Goal: Task Accomplishment & Management: Complete application form

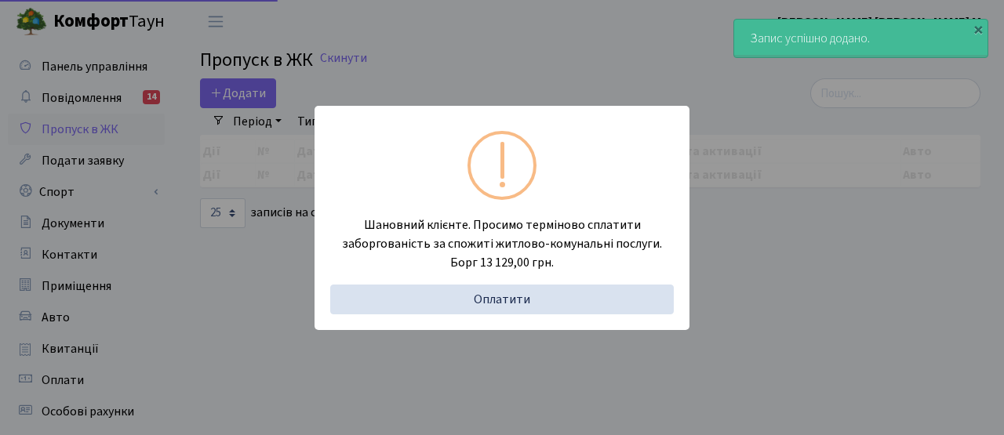
select select "25"
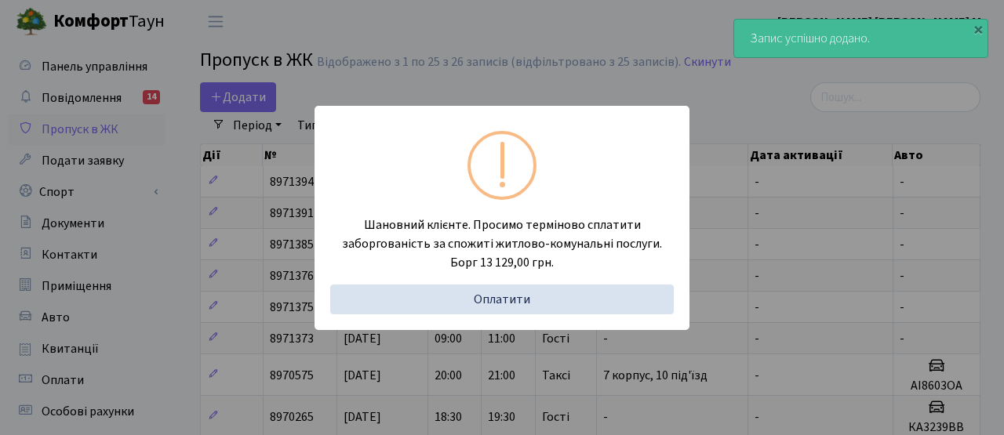
click at [243, 245] on div "Шановний клієнте. Просимо терміново сплатити заборгованість за спожиті житлово-…" at bounding box center [502, 217] width 1004 height 435
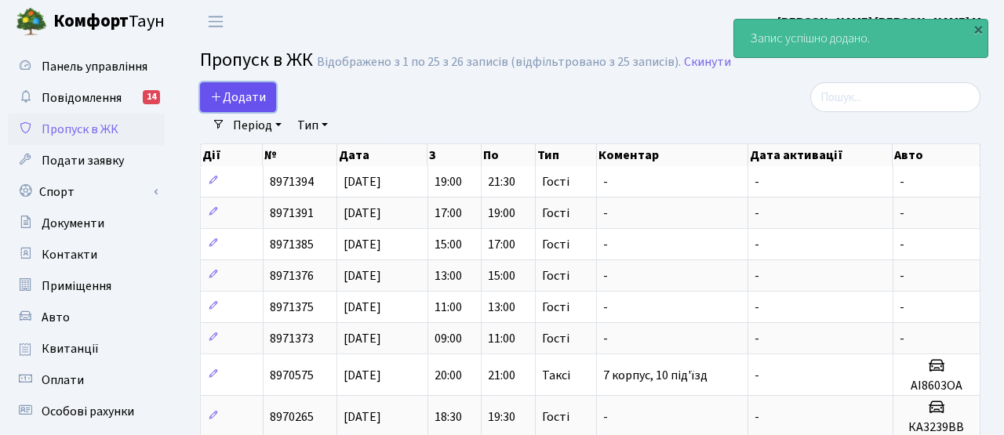
click at [241, 95] on span "Додати" at bounding box center [238, 97] width 56 height 17
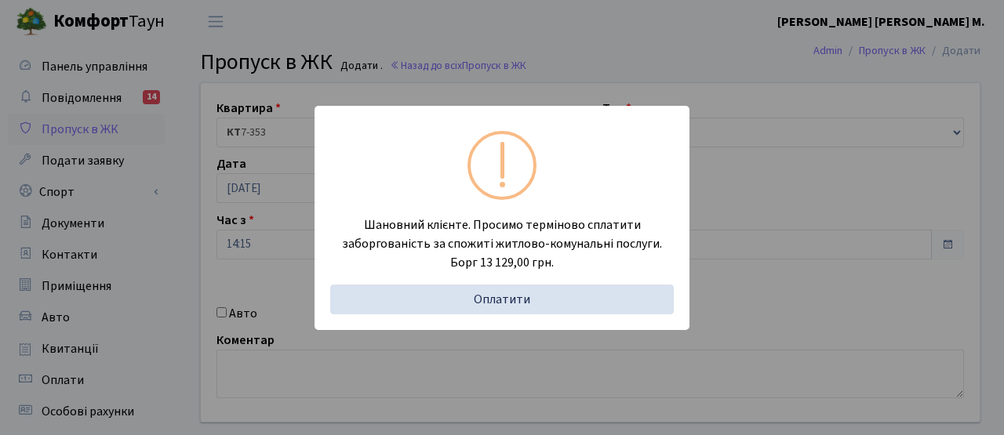
click at [256, 259] on div "Шановний клієнте. Просимо терміново сплатити заборгованість за спожиті житлово-…" at bounding box center [502, 217] width 1004 height 435
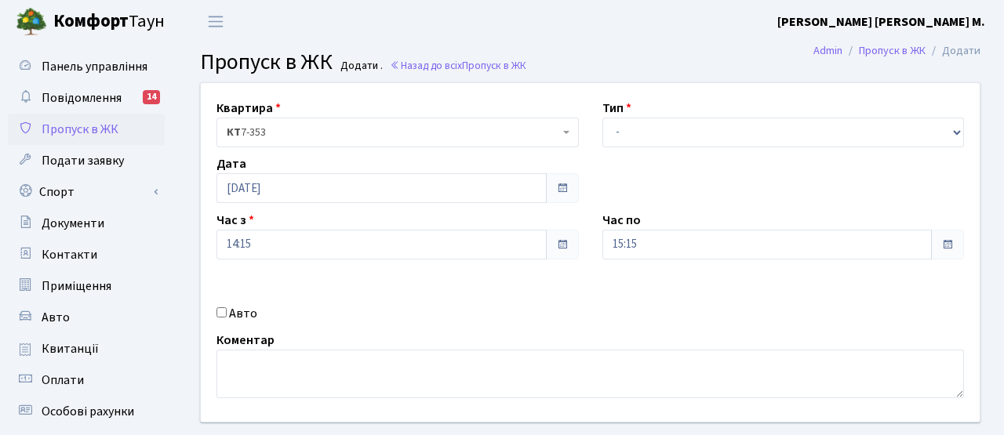
click at [228, 317] on div "Авто" at bounding box center [398, 313] width 386 height 19
click at [217, 310] on input "Авто" at bounding box center [221, 312] width 10 height 10
checkbox input "true"
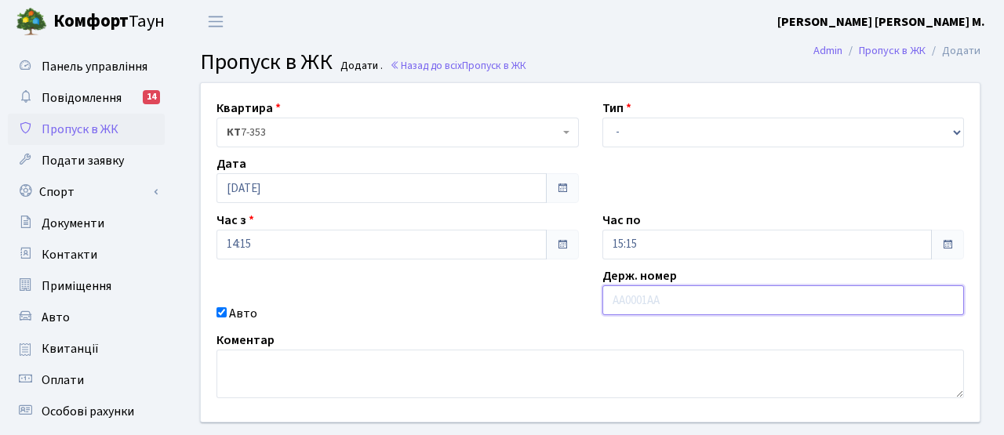
paste input "KE9756AM"
type input "KE9756AM"
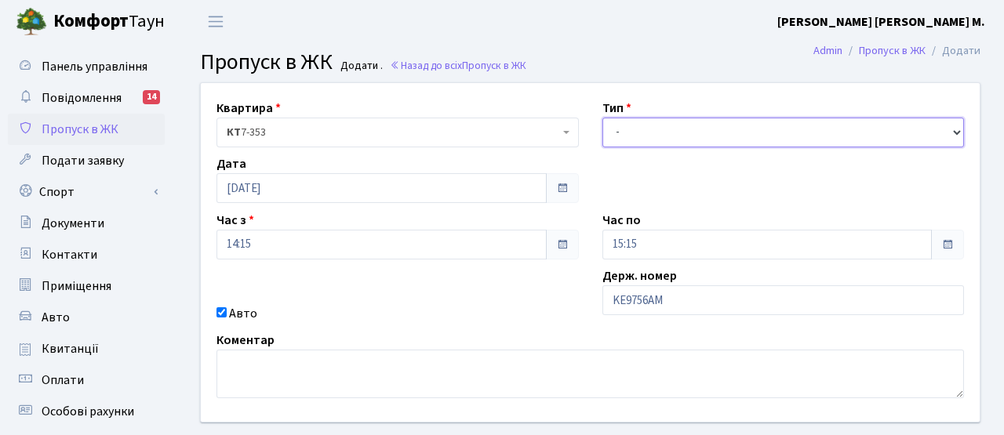
click at [691, 118] on select "- Доставка Таксі Гості Сервіс" at bounding box center [783, 133] width 362 height 30
select select "2"
click at [602, 118] on select "- Доставка Таксі Гості Сервіс" at bounding box center [783, 133] width 362 height 30
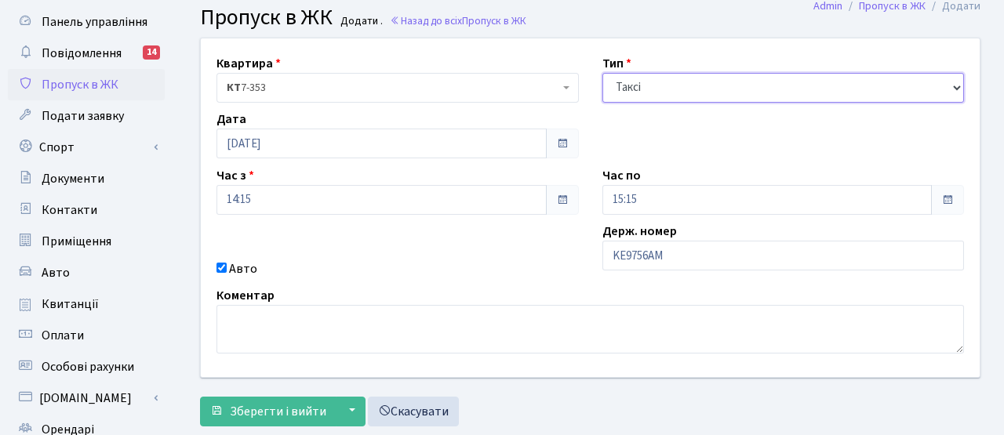
scroll to position [180, 0]
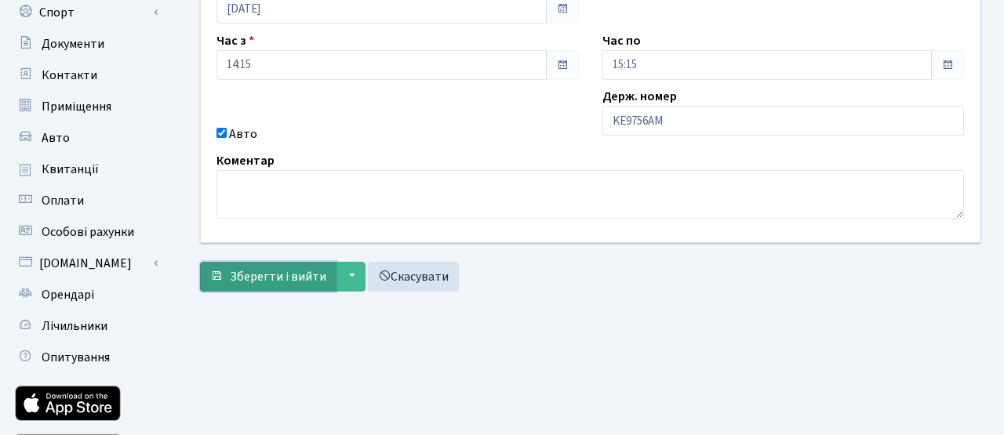
click at [307, 285] on button "Зберегти і вийти" at bounding box center [268, 277] width 136 height 30
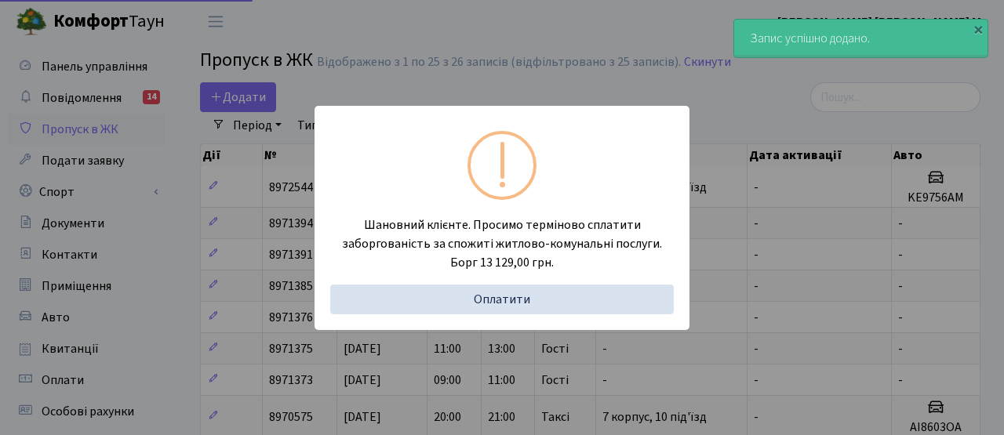
select select "25"
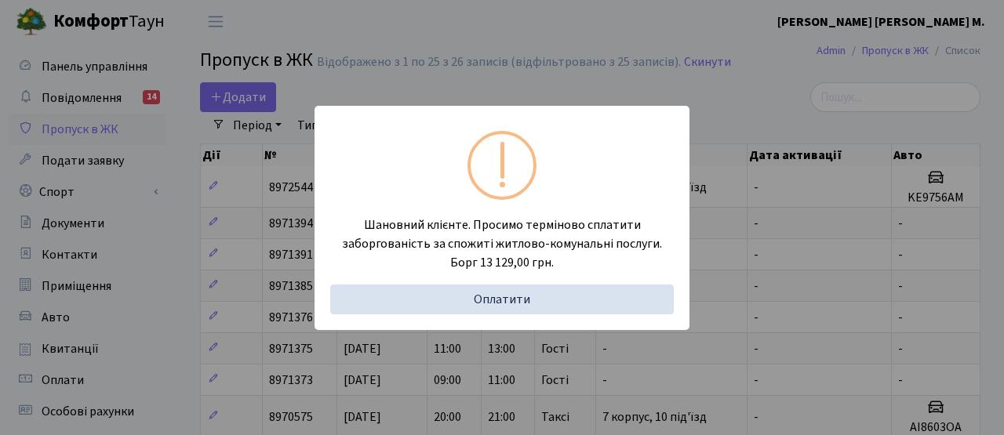
click at [260, 129] on div "Шановний клієнте. Просимо терміново сплатити заборгованість за спожиті житлово-…" at bounding box center [502, 217] width 1004 height 435
